Goal: Transaction & Acquisition: Purchase product/service

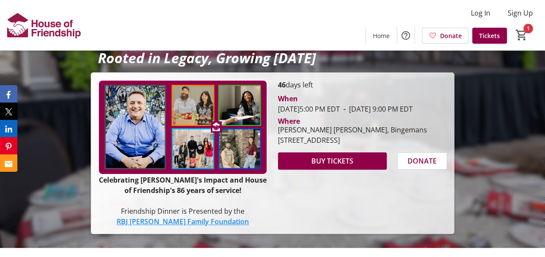
scroll to position [126, 0]
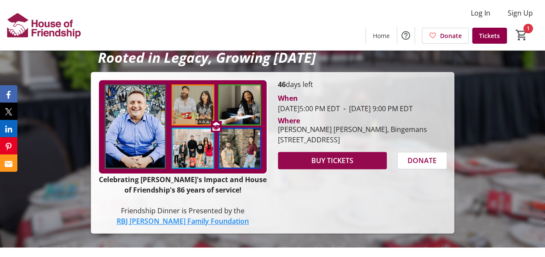
click at [331, 166] on span "BUY TICKETS" at bounding box center [332, 161] width 42 height 10
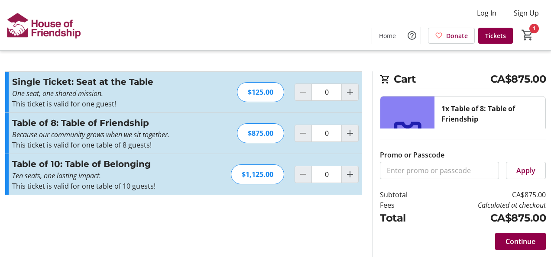
type input "1"
click at [513, 241] on span "Continue" at bounding box center [521, 242] width 30 height 10
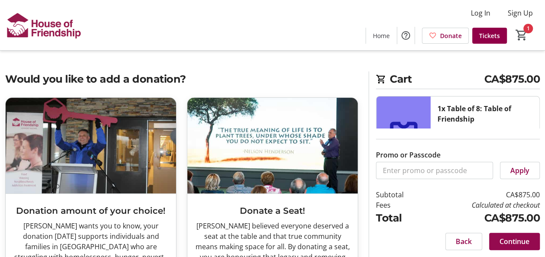
click at [522, 239] on span "Continue" at bounding box center [514, 242] width 30 height 10
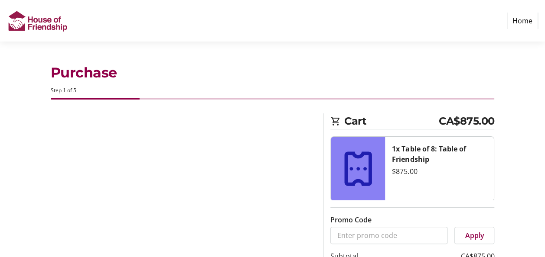
select select "CA"
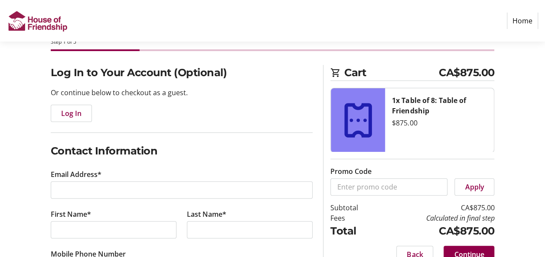
scroll to position [49, 0]
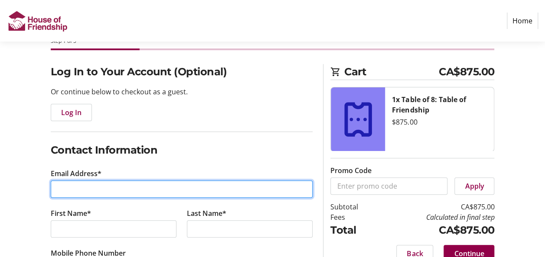
click at [62, 185] on input "Email Address*" at bounding box center [182, 189] width 262 height 17
type input "[EMAIL_ADDRESS][DOMAIN_NAME]"
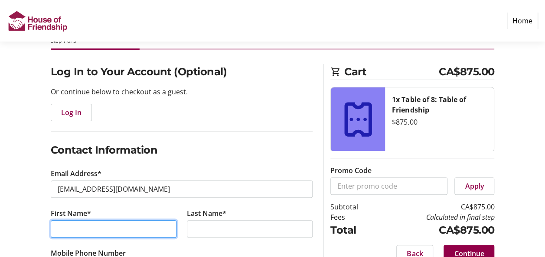
type input "[PERSON_NAME]"
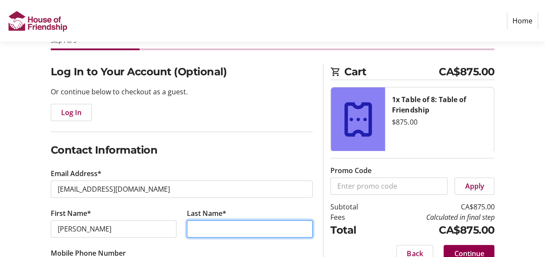
type input "Carthew"
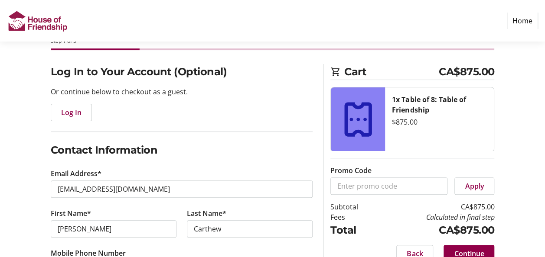
type input "[PHONE_NUMBER]"
type input "Faculty of Health Advancement - [GEOGRAPHIC_DATA]"
type input "[STREET_ADDRESS]"
type input "[GEOGRAPHIC_DATA]"
select select "ON"
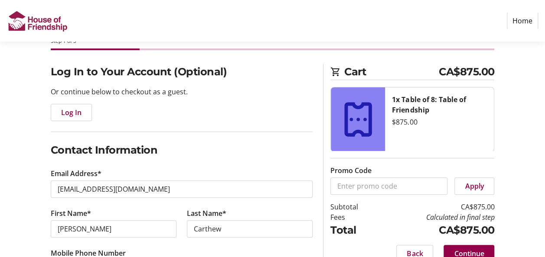
type input "N2L 1Z7"
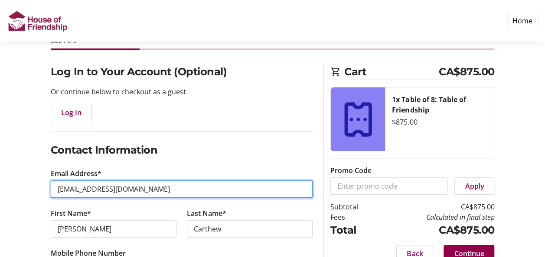
type input "[EMAIL_ADDRESS][DOMAIN_NAME]"
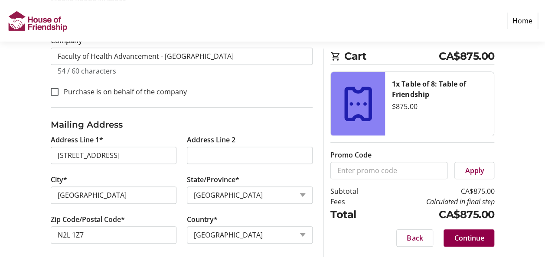
scroll to position [307, 0]
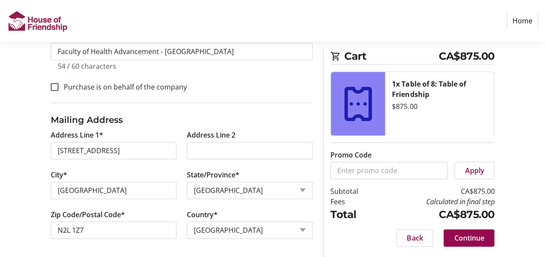
click at [463, 237] on span "Continue" at bounding box center [469, 238] width 30 height 10
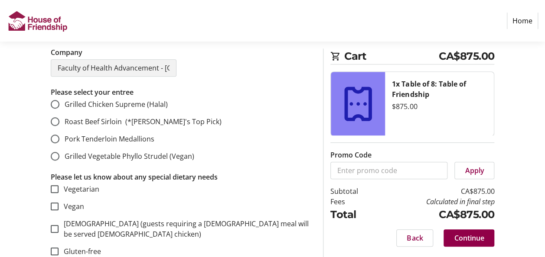
scroll to position [276, 0]
